Goal: Information Seeking & Learning: Learn about a topic

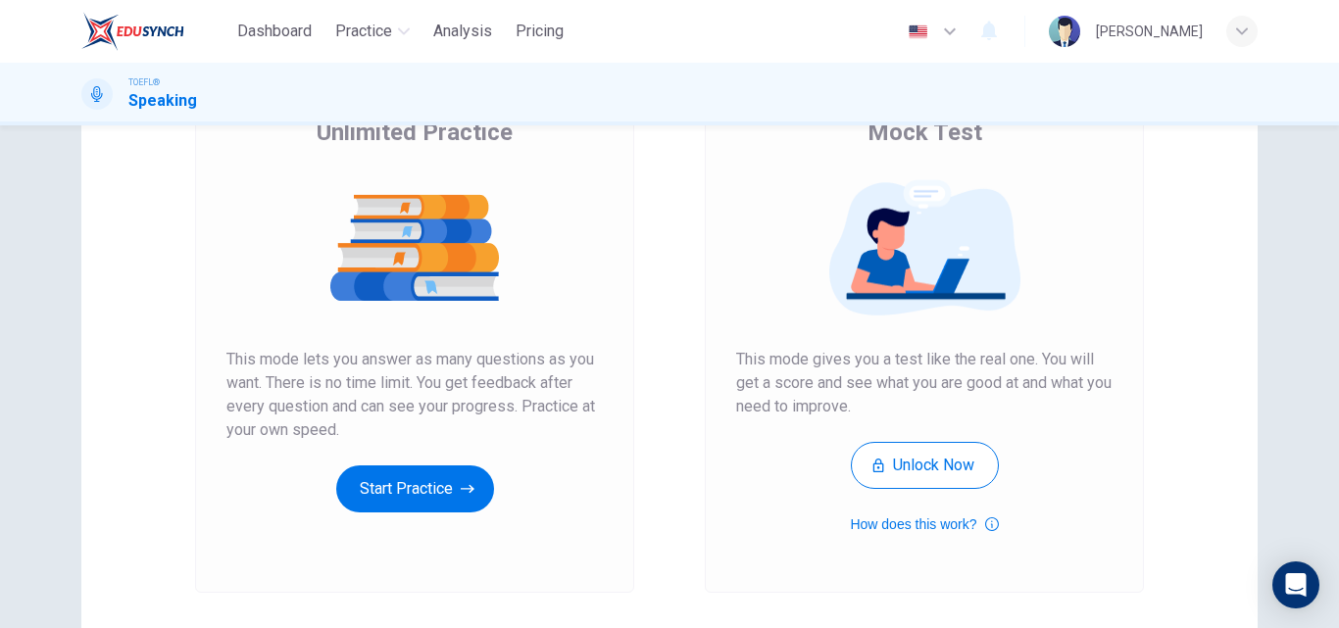
scroll to position [222, 0]
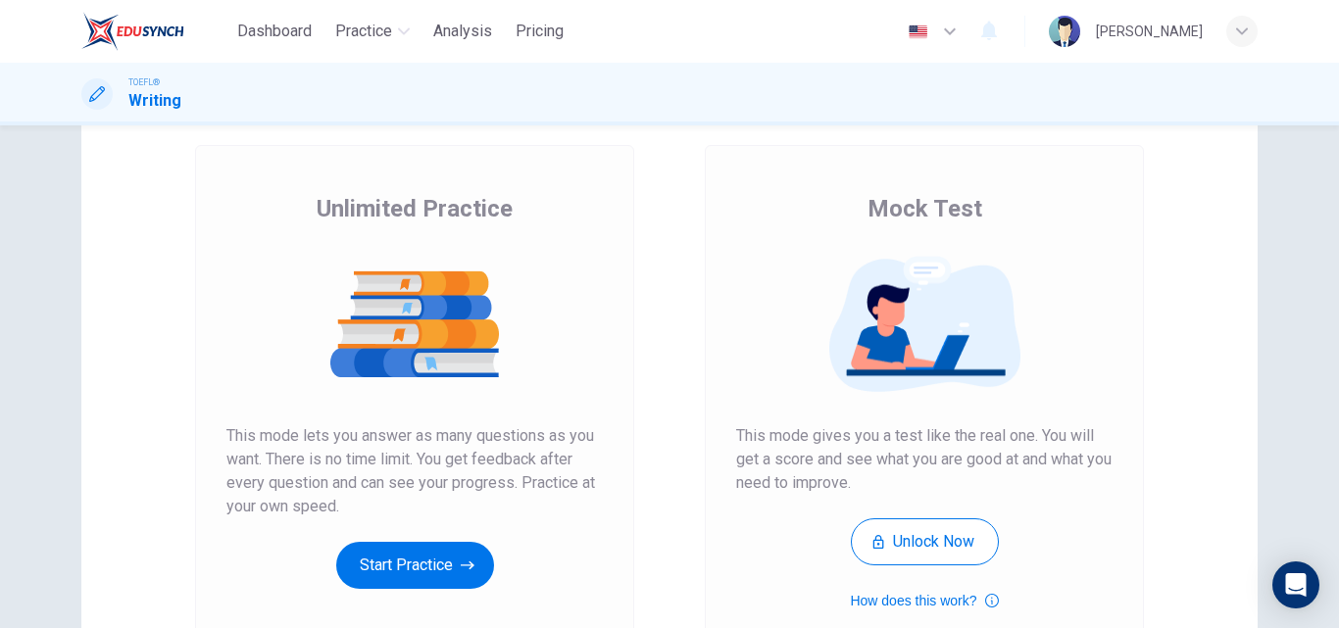
scroll to position [196, 0]
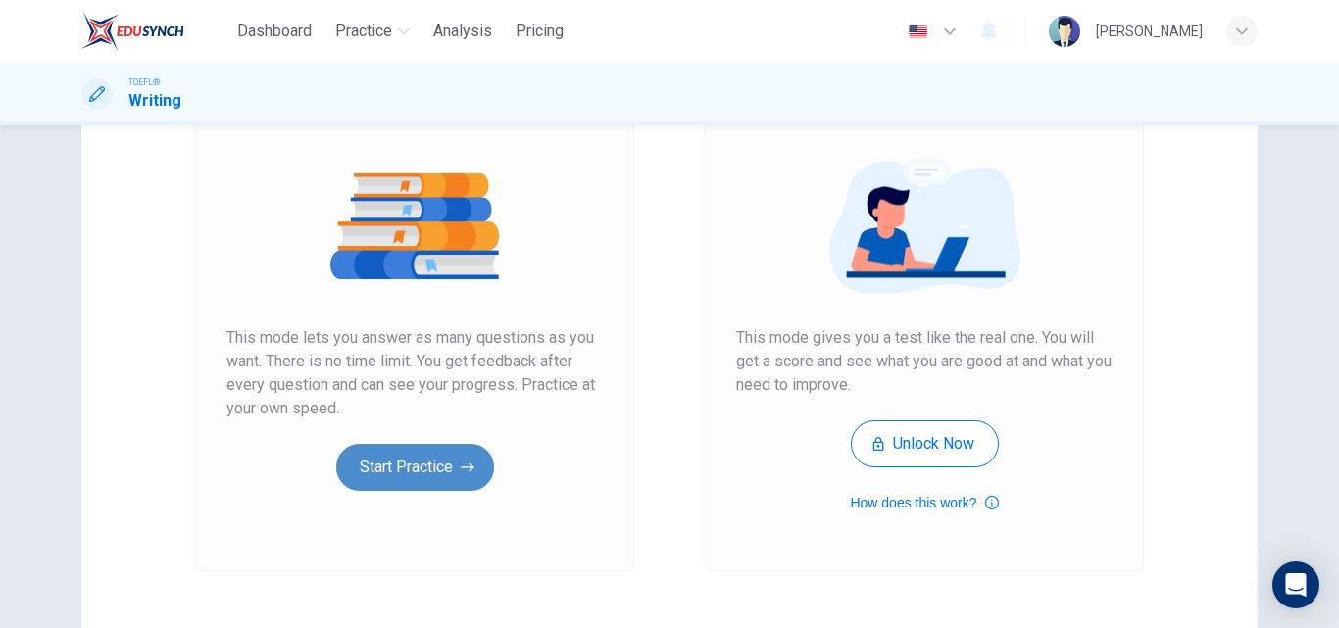
click at [472, 472] on button "Start Practice" at bounding box center [415, 467] width 158 height 47
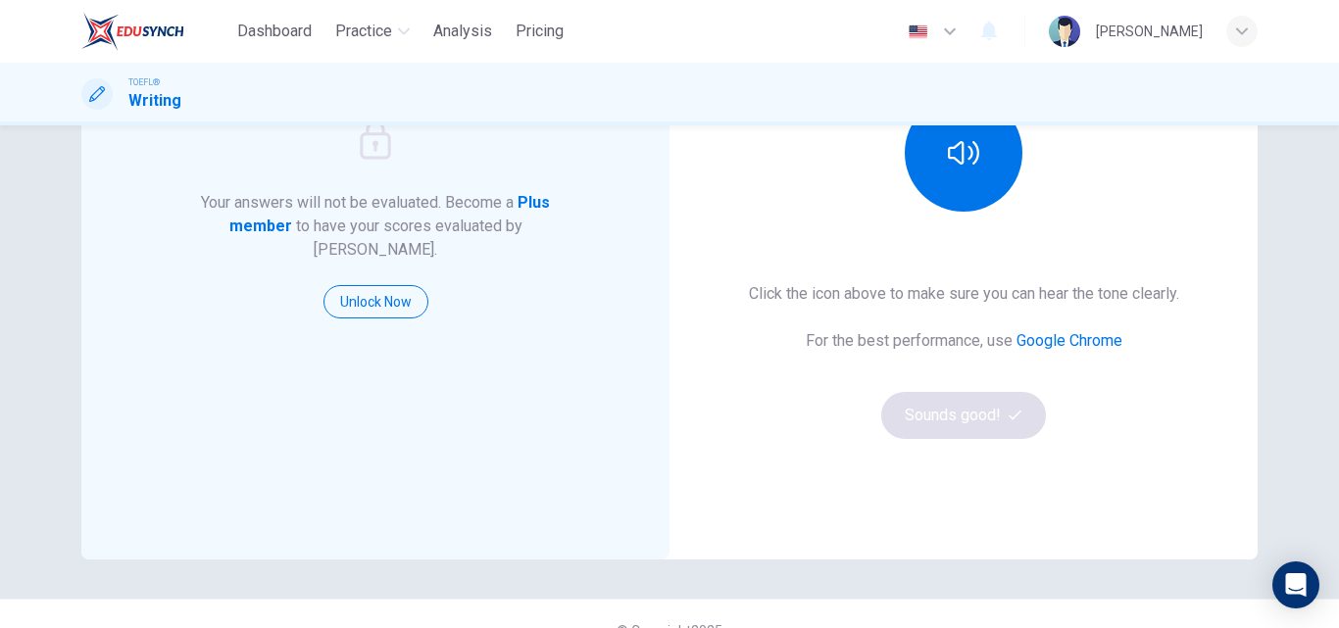
scroll to position [294, 0]
